Goal: Complete application form

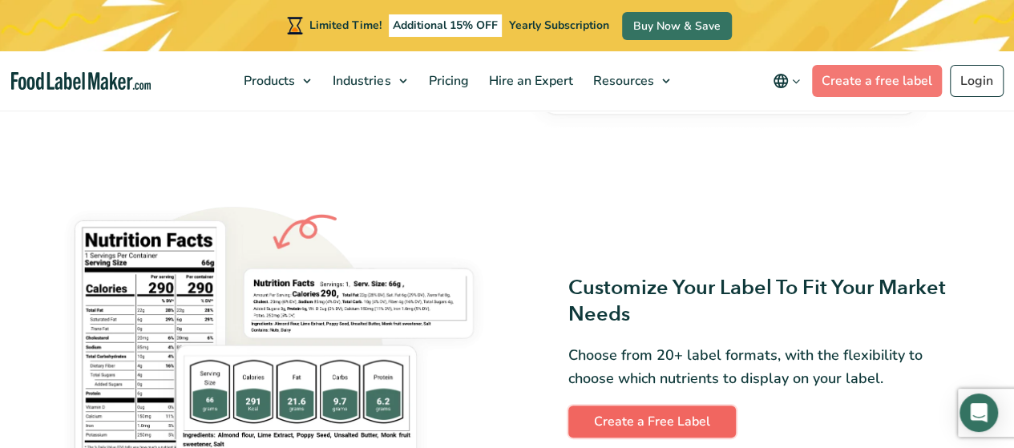
click at [623, 427] on link "Create a Free Label" at bounding box center [652, 422] width 168 height 32
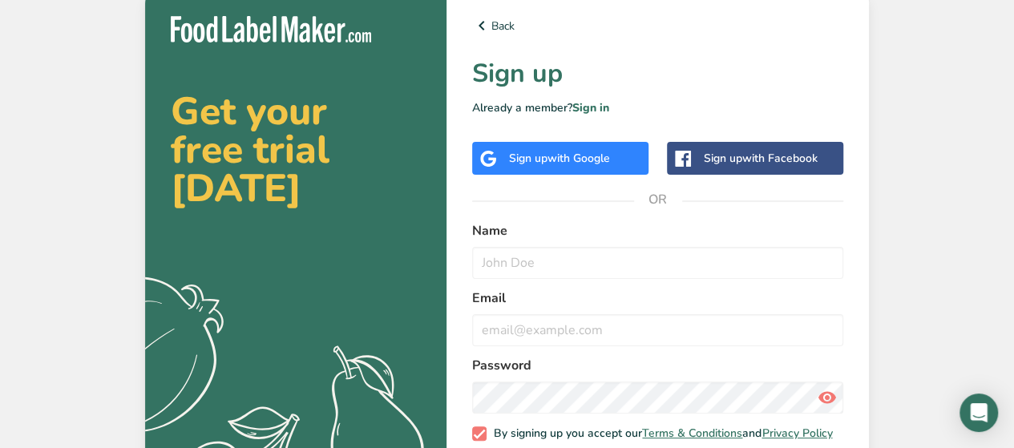
click at [580, 154] on span "with Google" at bounding box center [579, 158] width 63 height 15
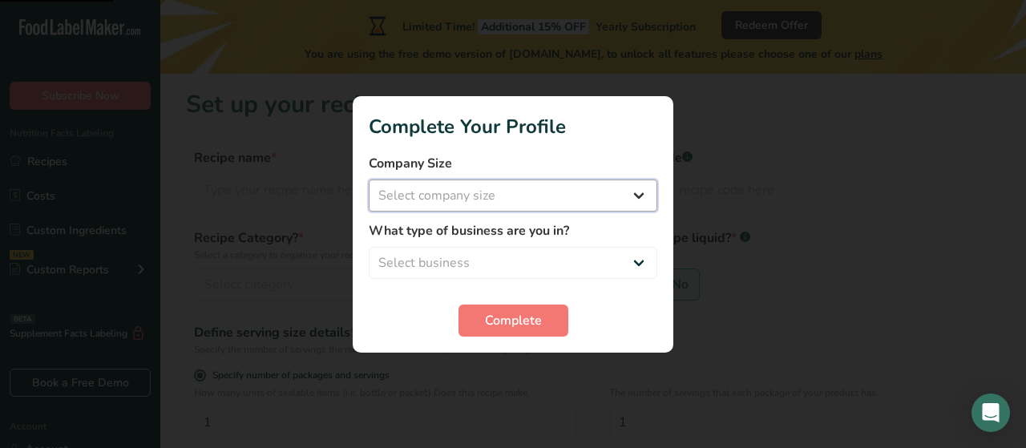
click at [542, 200] on select "Select company size Fewer than 10 Employees 10 to 50 Employees 51 to 500 Employ…" at bounding box center [513, 196] width 289 height 32
select select "2"
click at [369, 180] on select "Select company size Fewer than 10 Employees 10 to 50 Employees 51 to 500 Employ…" at bounding box center [513, 196] width 289 height 32
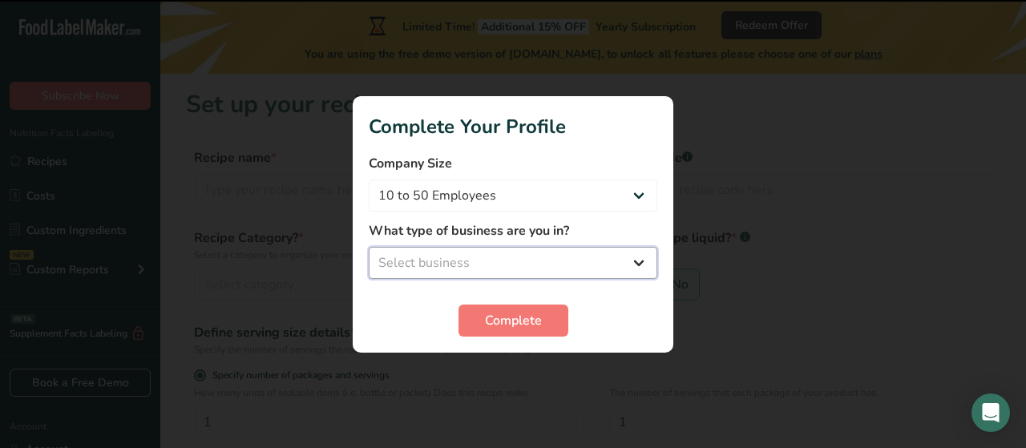
click at [479, 266] on select "Select business Packaged Food Manufacturer Restaurant & Cafe Bakery Meal Plans …" at bounding box center [513, 263] width 289 height 32
select select "5"
click at [369, 247] on select "Select business Packaged Food Manufacturer Restaurant & Cafe Bakery Meal Plans …" at bounding box center [513, 263] width 289 height 32
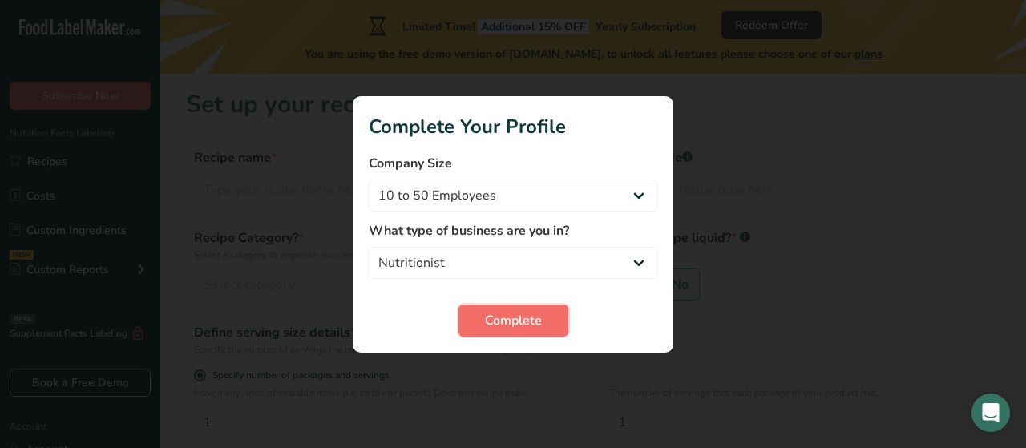
click at [500, 316] on span "Complete" at bounding box center [513, 320] width 57 height 19
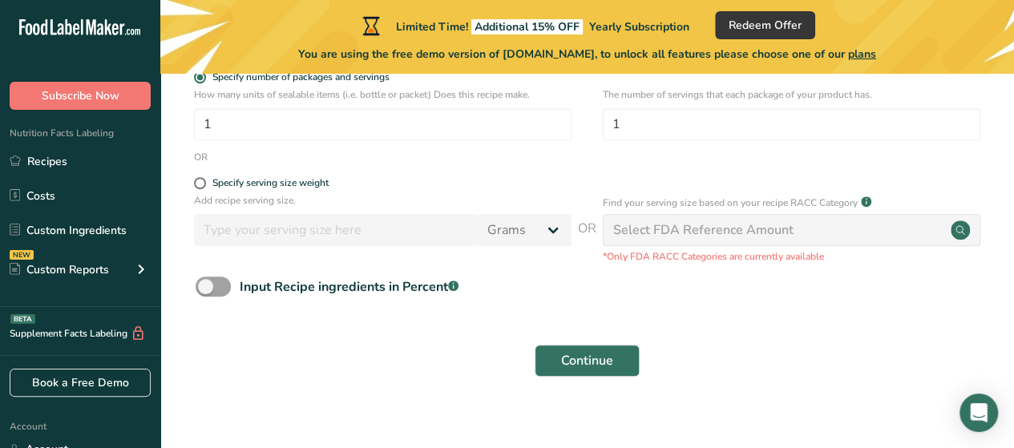
scroll to position [313, 0]
